Goal: Transaction & Acquisition: Purchase product/service

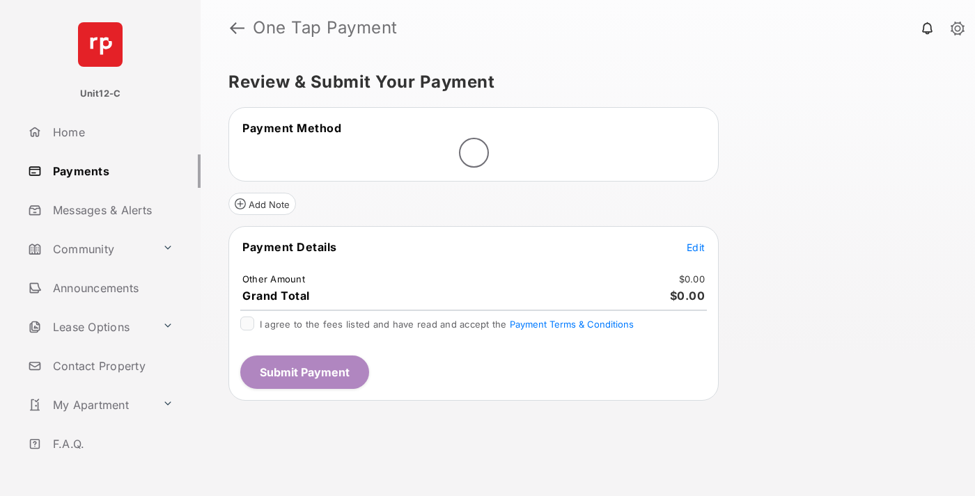
click at [695, 249] on span "Edit" at bounding box center [695, 248] width 18 height 12
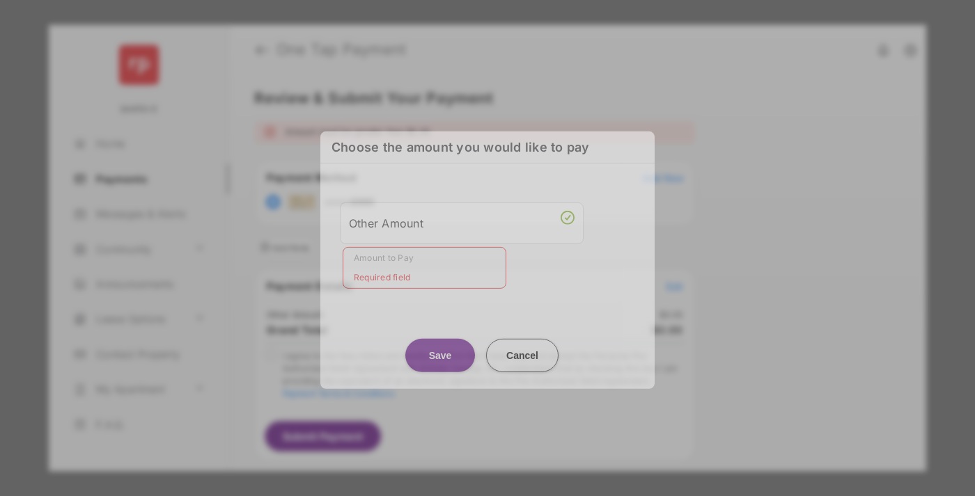
click at [462, 223] on div "Other Amount" at bounding box center [462, 223] width 226 height 24
type input "******"
click at [440, 345] on button "Save" at bounding box center [440, 354] width 70 height 33
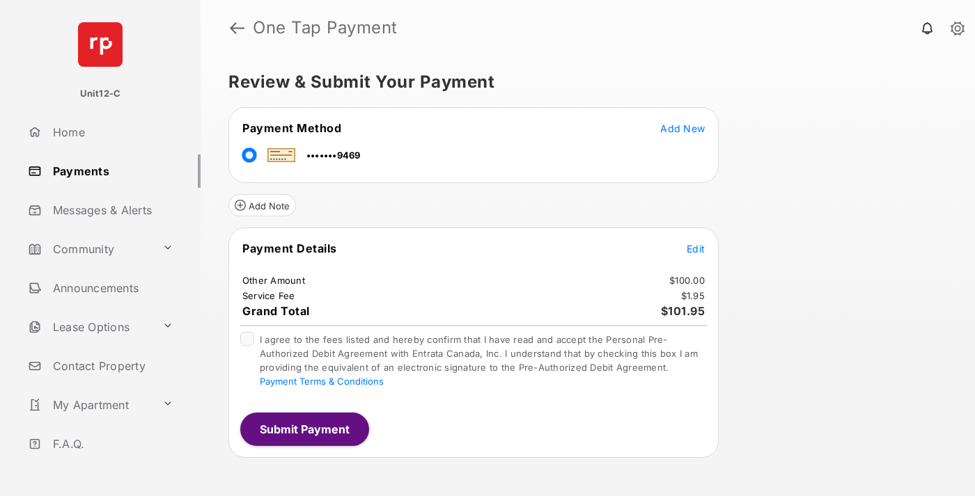
click at [304, 429] on button "Submit Payment" at bounding box center [304, 429] width 129 height 33
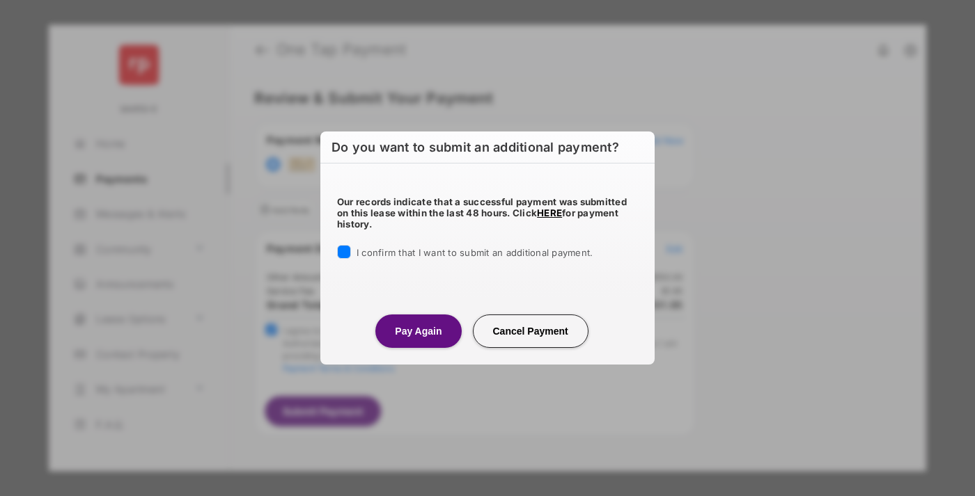
click at [418, 331] on button "Pay Again" at bounding box center [418, 331] width 86 height 33
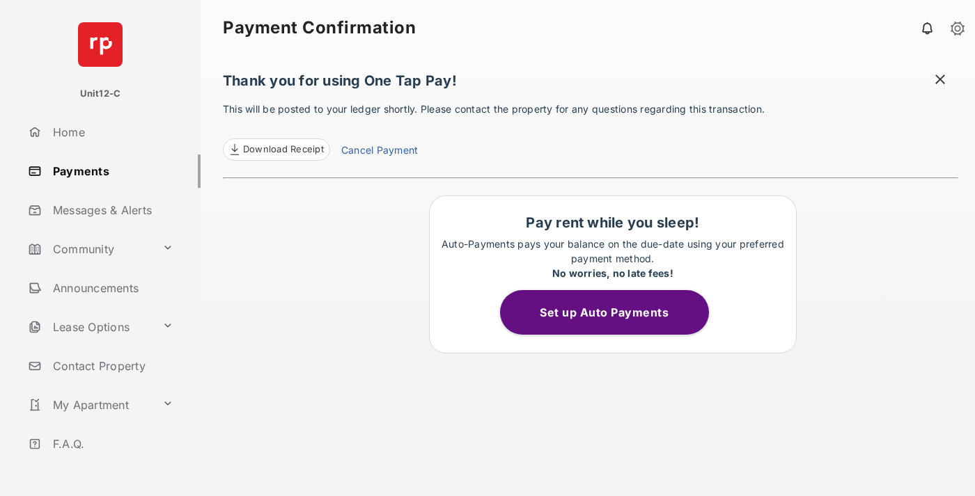
click at [940, 81] on span at bounding box center [940, 80] width 14 height 17
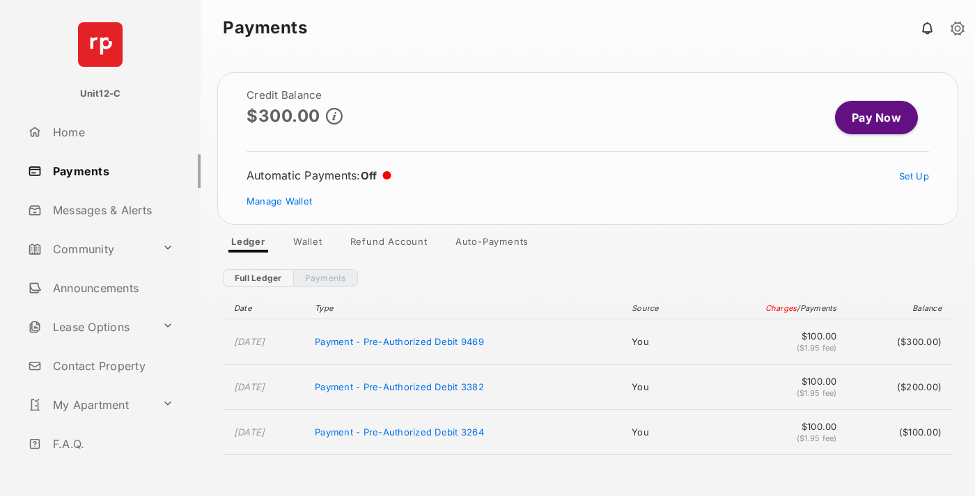
click at [279, 201] on link "Manage Wallet" at bounding box center [278, 201] width 65 height 11
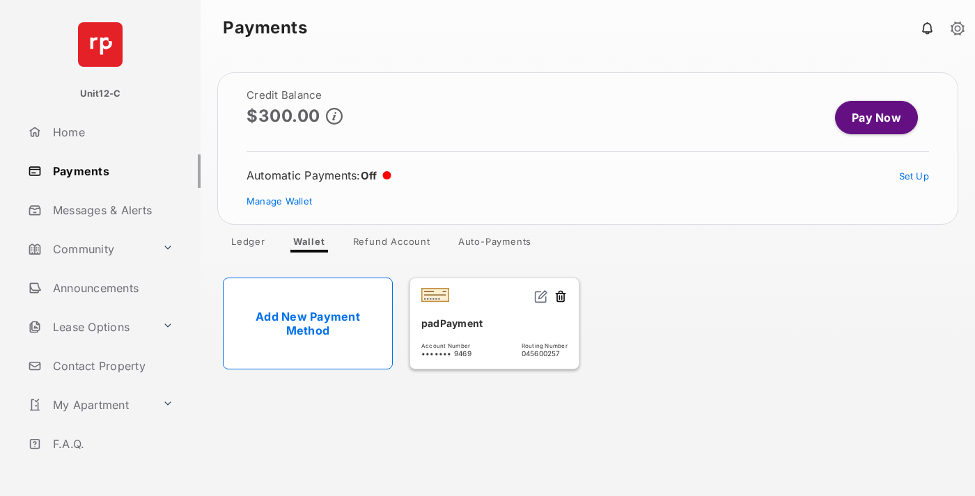
click at [560, 297] on button at bounding box center [560, 298] width 14 height 16
